Goal: Information Seeking & Learning: Learn about a topic

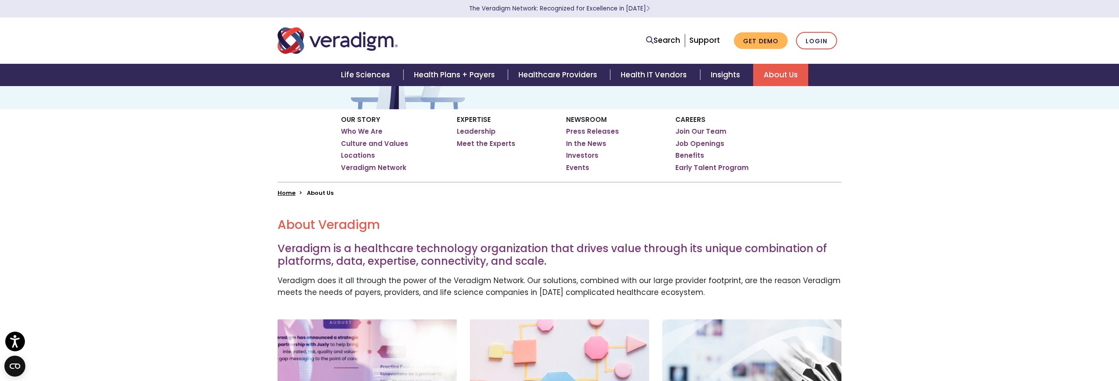
scroll to position [13, 0]
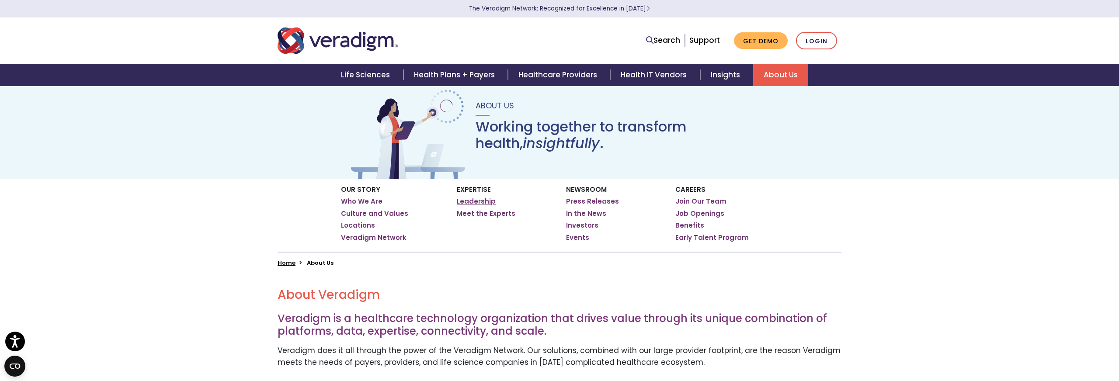
click at [484, 198] on link "Leadership" at bounding box center [476, 201] width 39 height 9
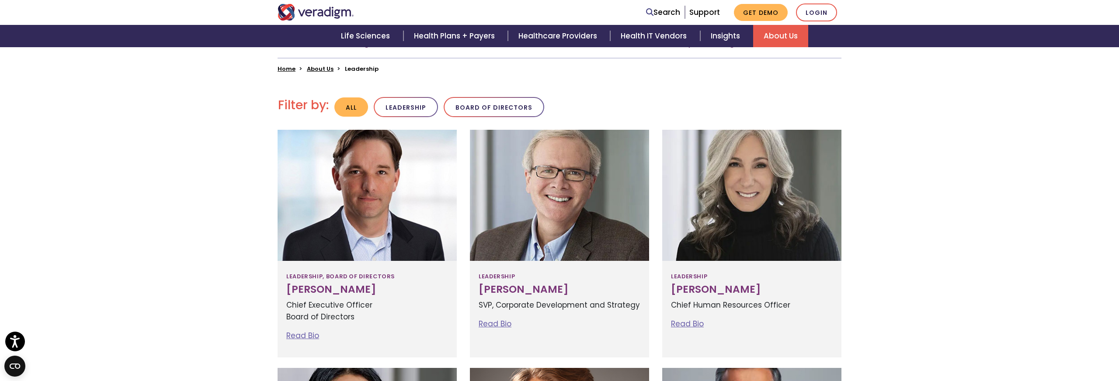
scroll to position [206, 0]
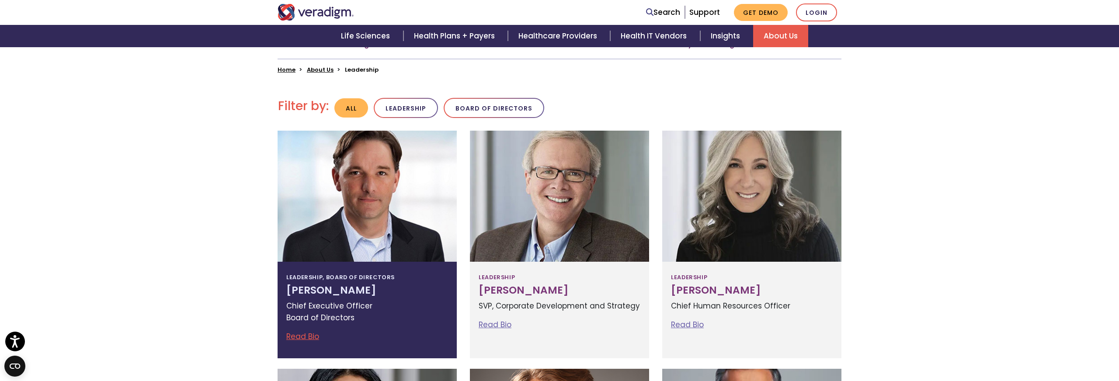
click at [314, 311] on p "Chief Executive Officer Board of Directors" at bounding box center [367, 312] width 162 height 24
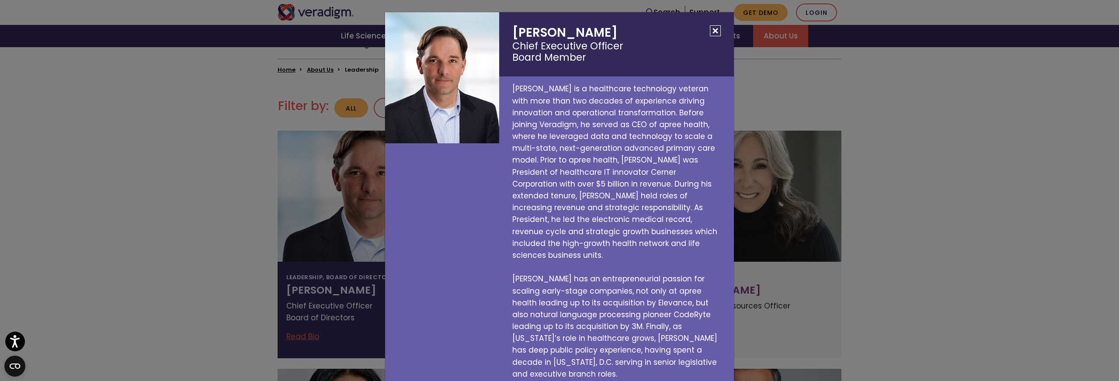
scroll to position [0, 0]
click at [715, 28] on button "Close" at bounding box center [715, 31] width 11 height 11
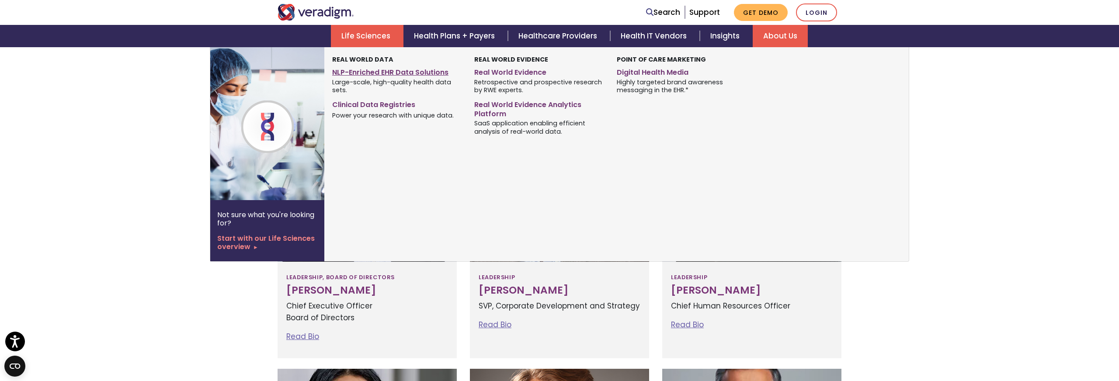
click at [363, 70] on link "NLP-Enriched EHR Data Solutions" at bounding box center [396, 71] width 129 height 13
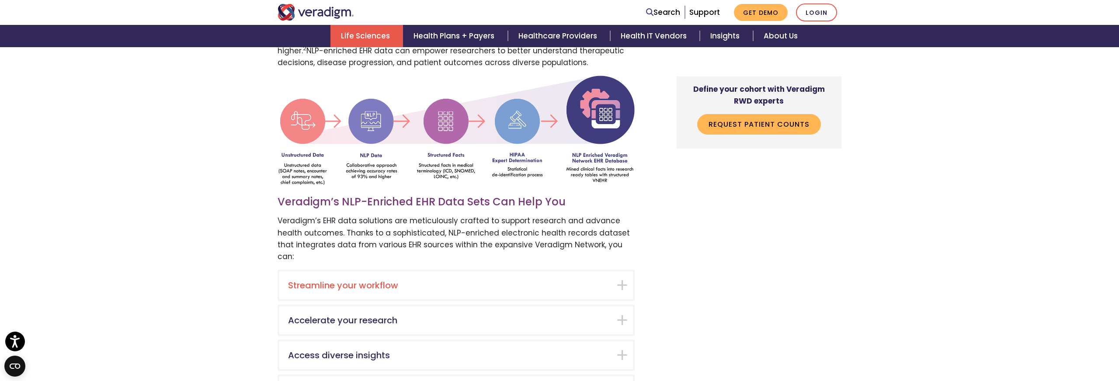
scroll to position [1493, 0]
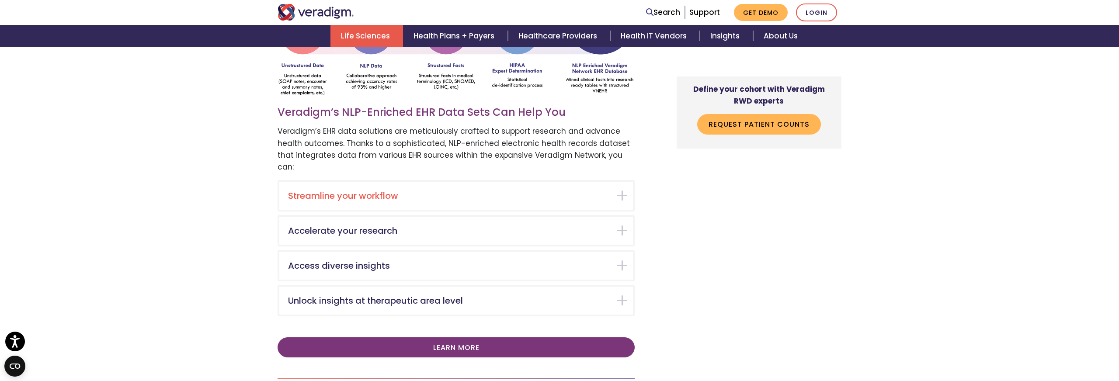
click at [381, 191] on h5 "Streamline your workflow" at bounding box center [449, 196] width 323 height 10
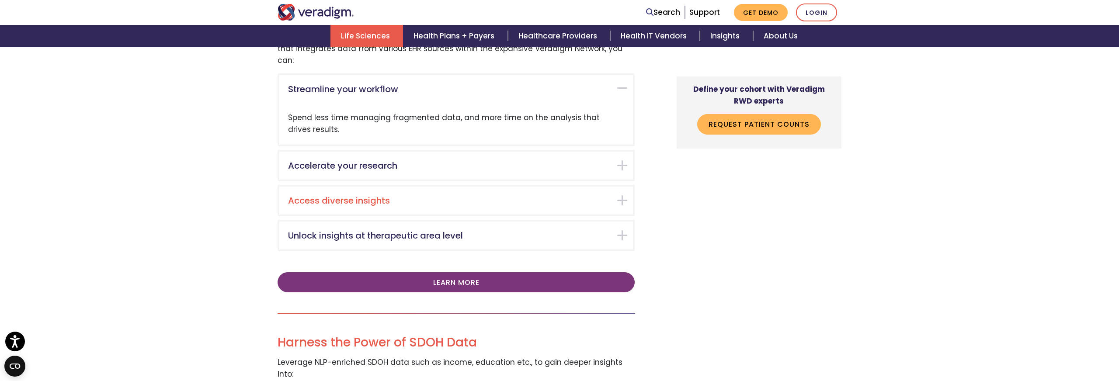
scroll to position [1574, 0]
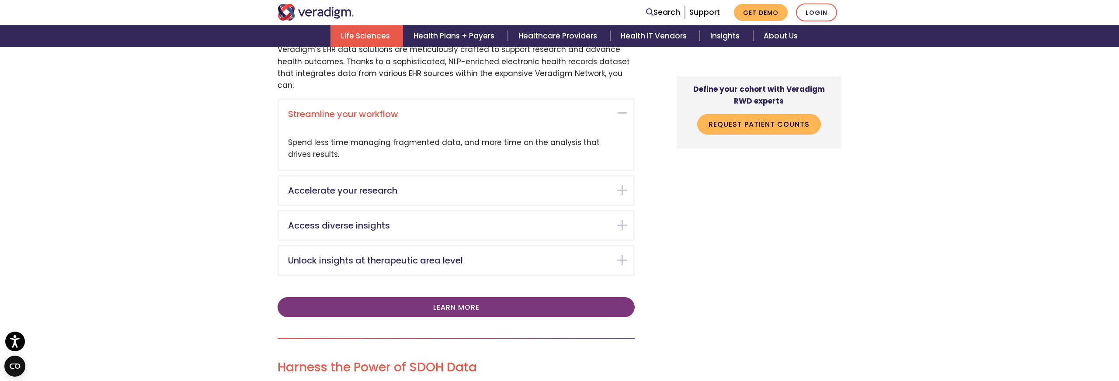
click at [356, 109] on h5 "Streamline your workflow" at bounding box center [449, 114] width 323 height 10
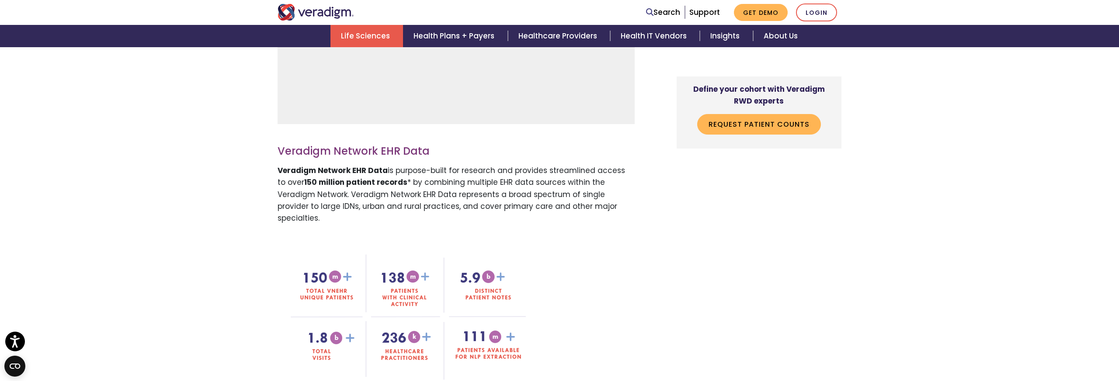
scroll to position [0, 0]
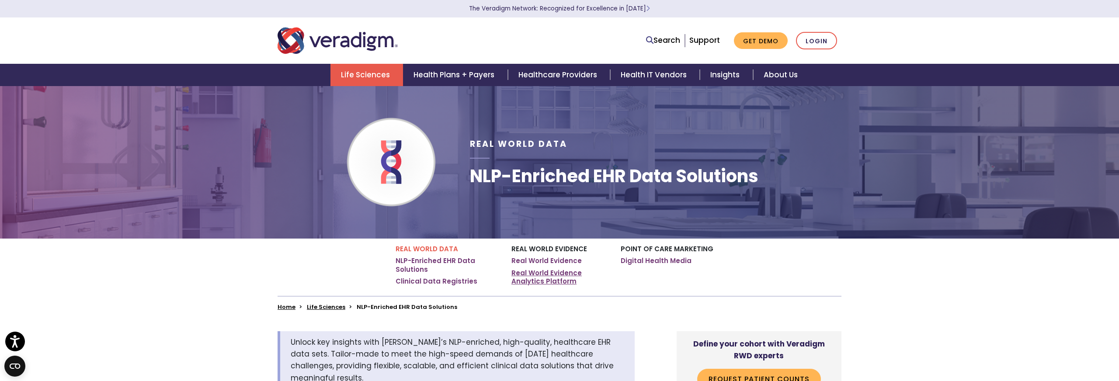
click at [542, 275] on link "Real World Evidence Analytics Platform" at bounding box center [559, 277] width 96 height 17
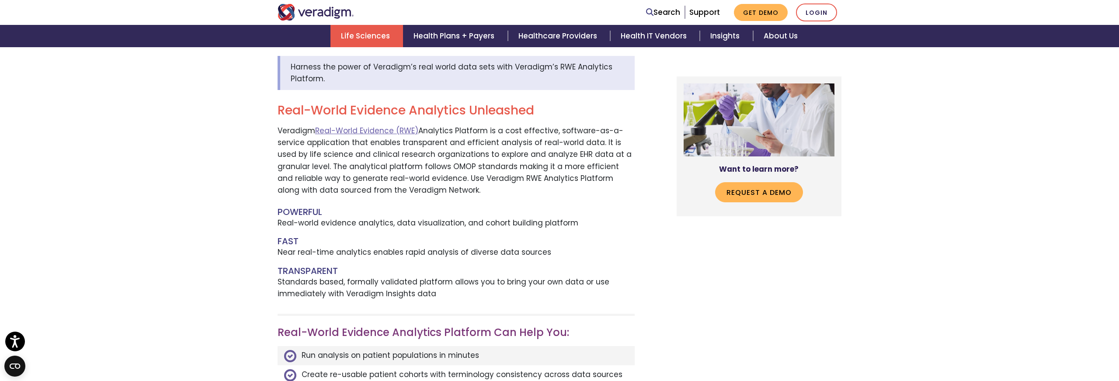
scroll to position [285, 0]
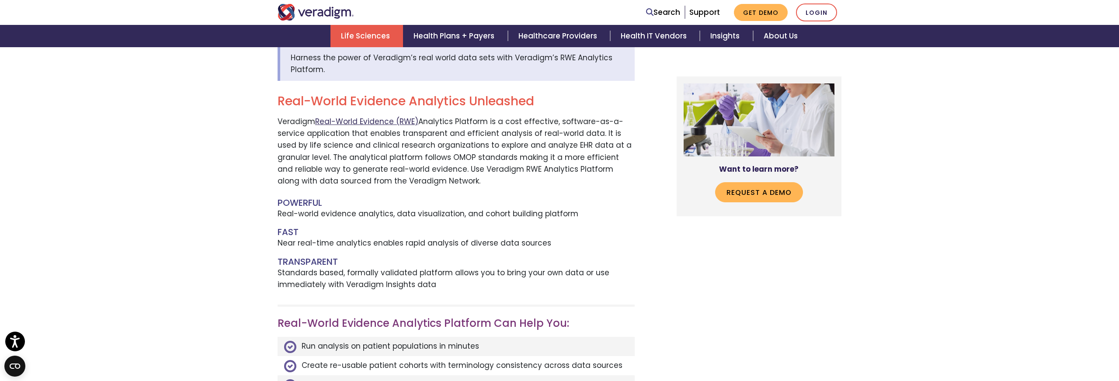
click at [360, 119] on link "Real-World Evidence (RWE)" at bounding box center [366, 121] width 103 height 10
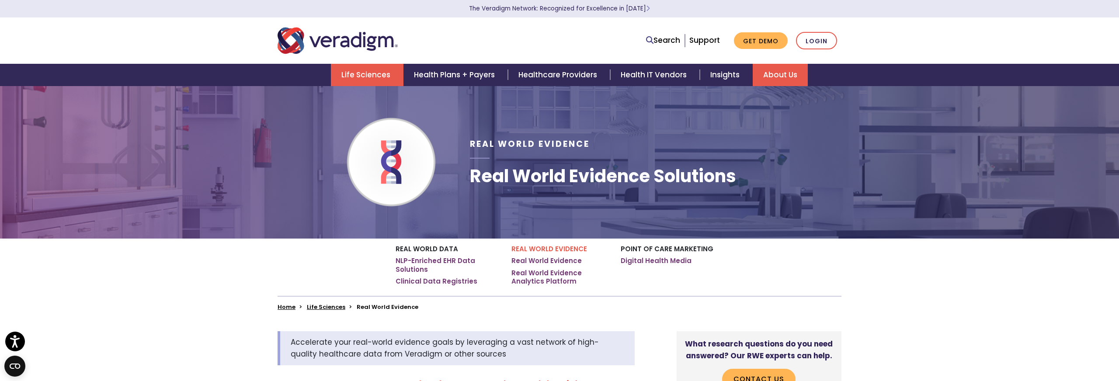
click at [776, 75] on link "About Us" at bounding box center [780, 75] width 55 height 22
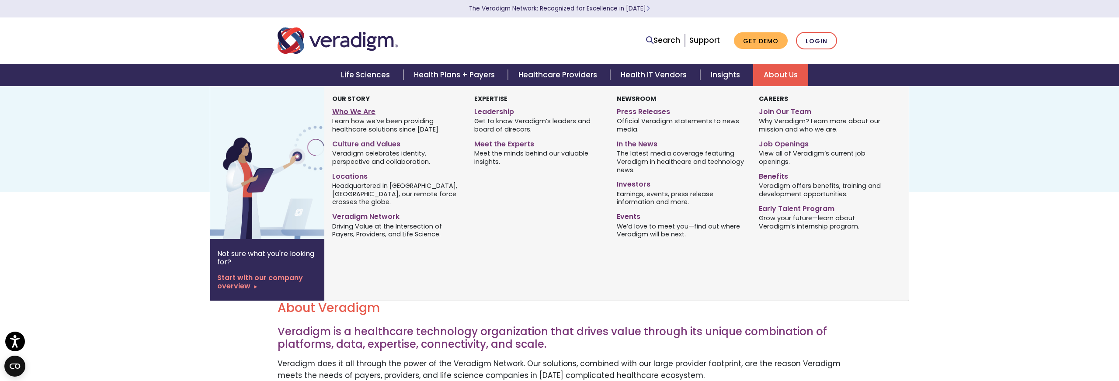
click at [351, 110] on link "Who We Are" at bounding box center [396, 110] width 129 height 13
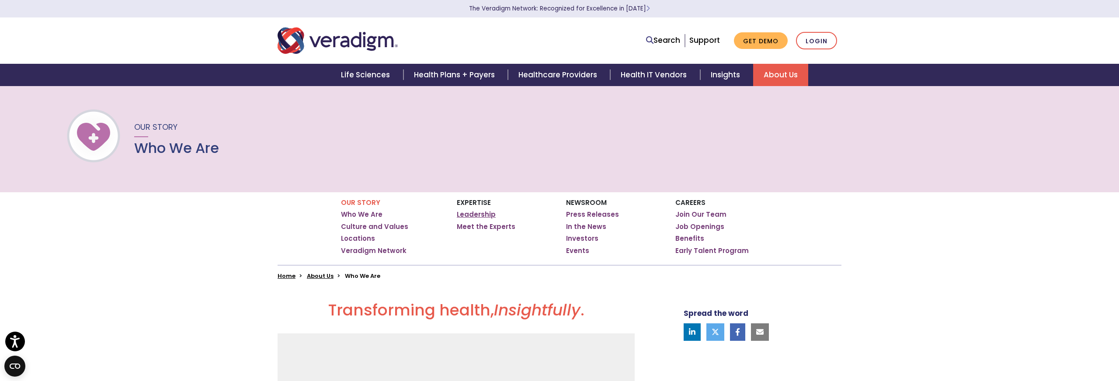
click at [490, 216] on link "Leadership" at bounding box center [476, 214] width 39 height 9
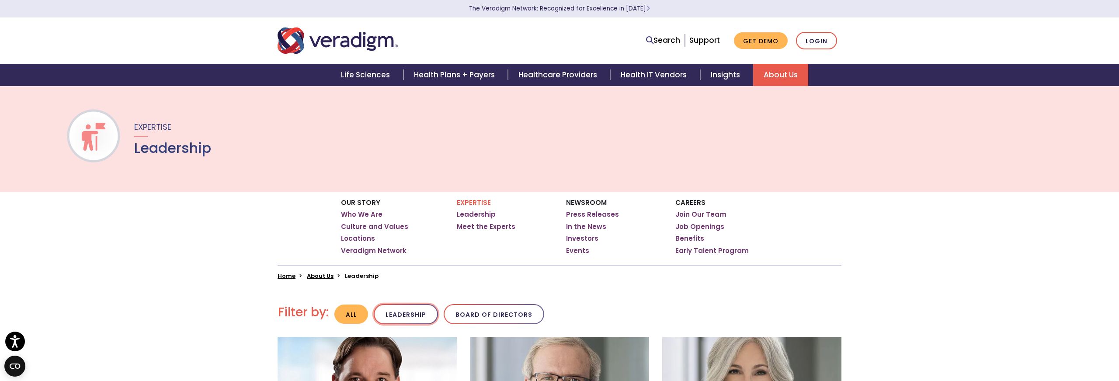
click at [403, 312] on button "Leadership" at bounding box center [406, 314] width 64 height 21
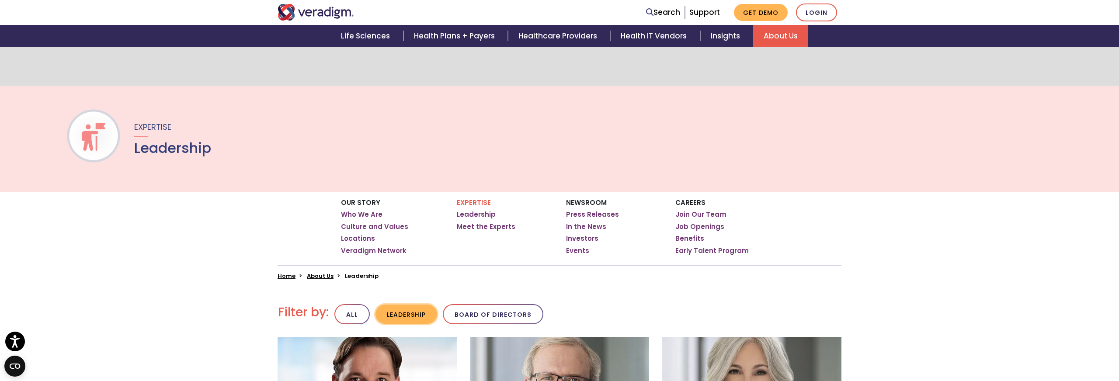
scroll to position [204, 0]
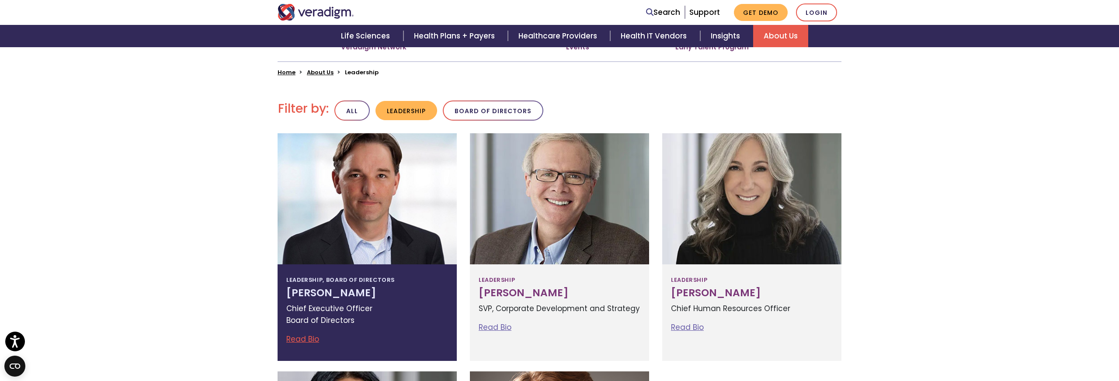
click at [335, 312] on p "Chief Executive Officer Board of Directors" at bounding box center [367, 315] width 162 height 24
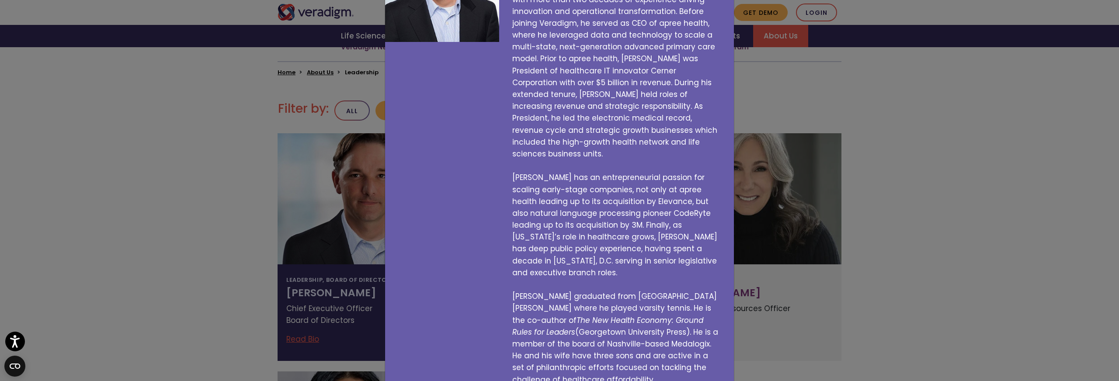
scroll to position [0, 0]
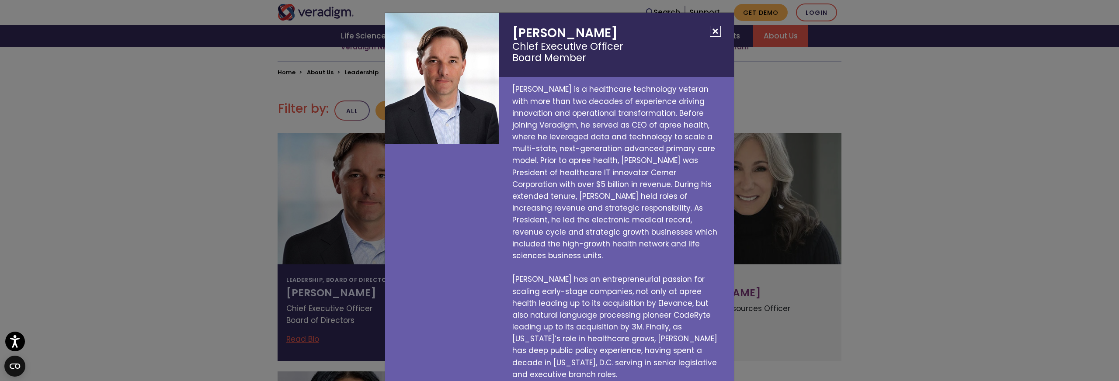
click at [719, 31] on button "Close" at bounding box center [715, 31] width 11 height 11
